Goal: Information Seeking & Learning: Learn about a topic

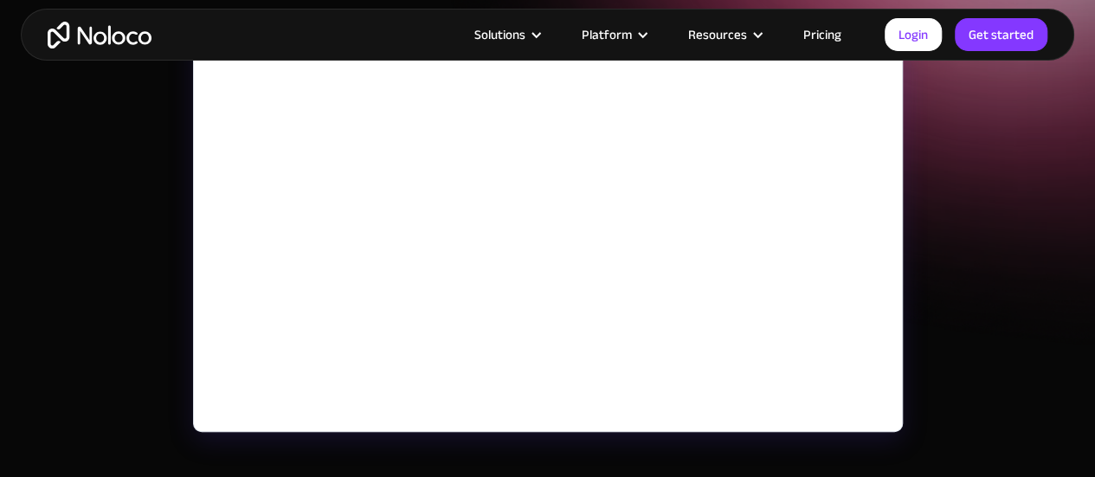
scroll to position [286, 0]
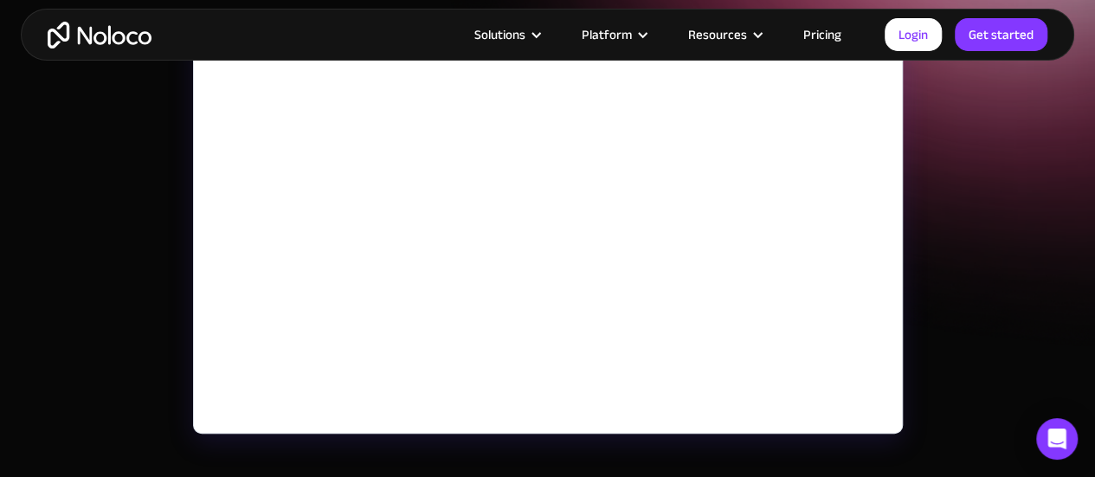
click at [126, 245] on div "May 10, 2023 How to Create Records with Action Buttons Learn how to create reco…" at bounding box center [547, 311] width 1095 height 1195
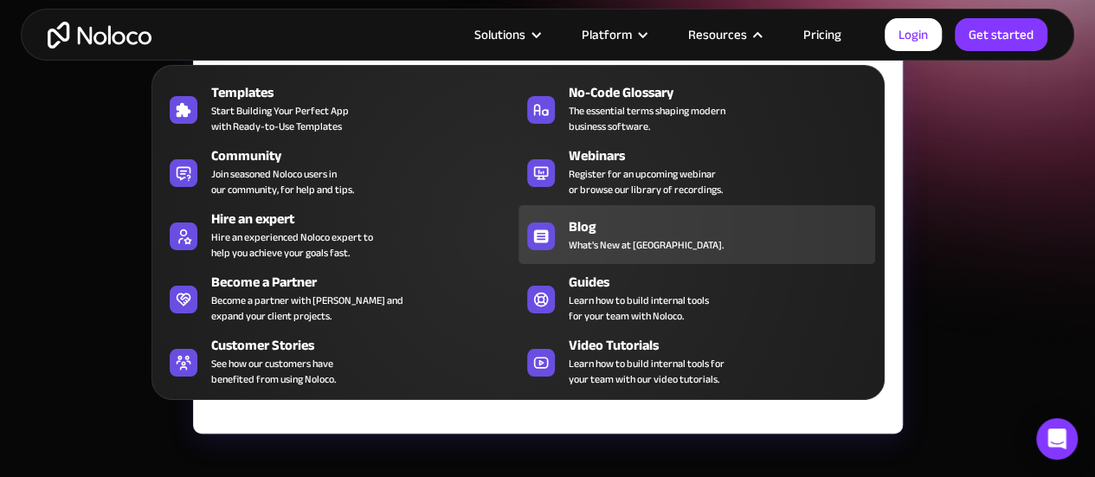
click at [548, 247] on div at bounding box center [541, 236] width 28 height 28
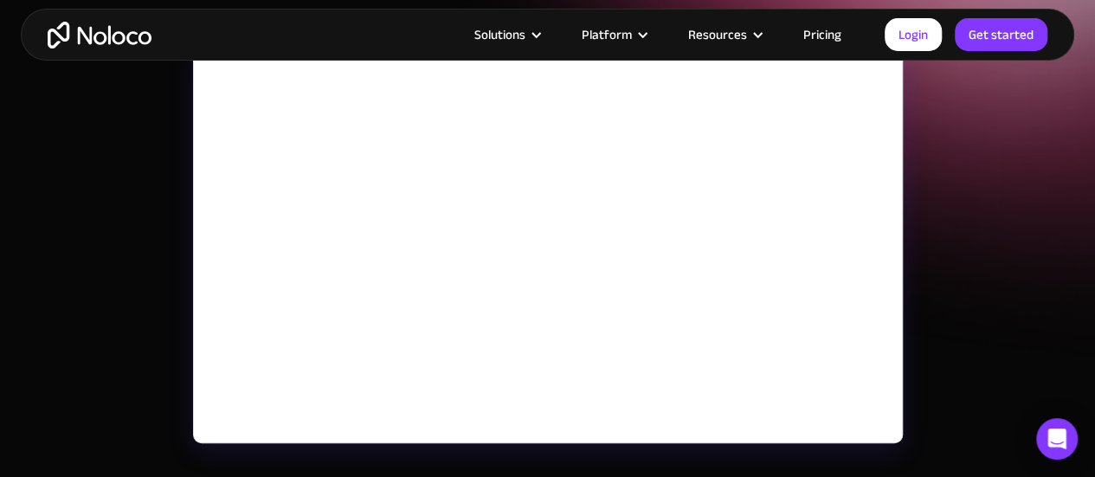
scroll to position [277, 0]
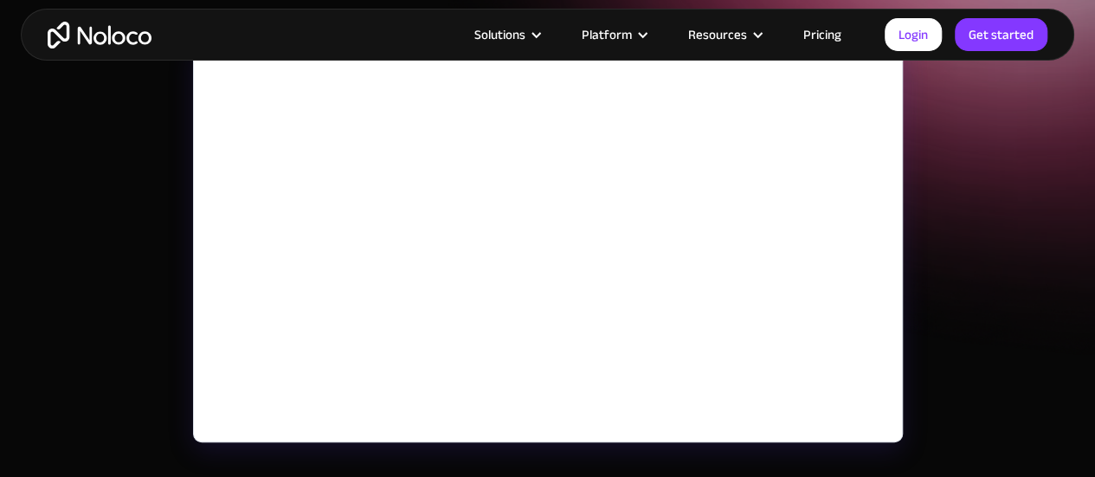
scroll to position [277, 0]
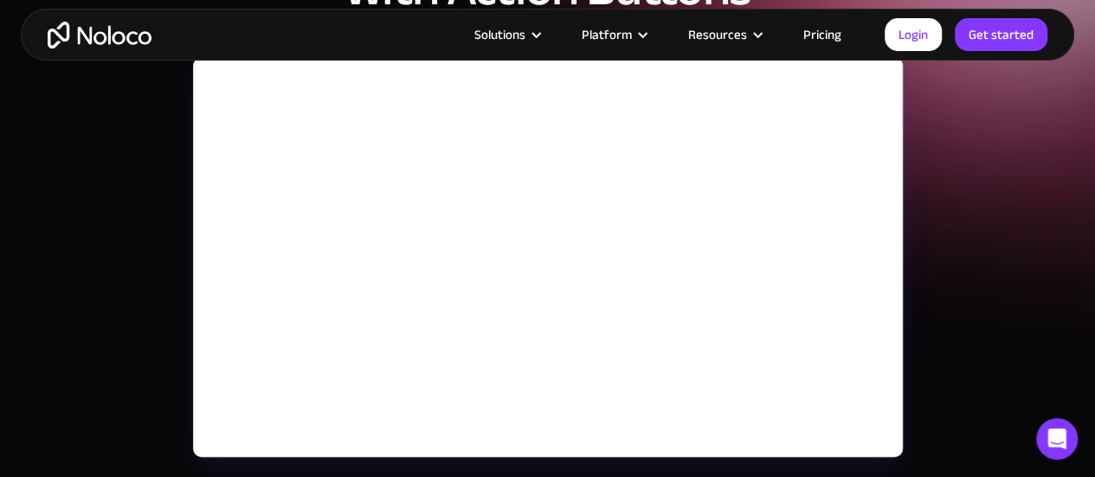
scroll to position [263, 0]
